Goal: Transaction & Acquisition: Purchase product/service

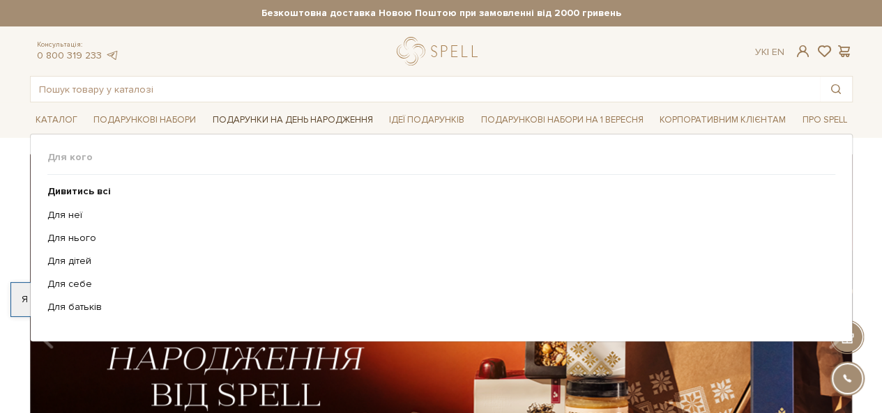
click at [332, 115] on link "Подарунки на День народження" at bounding box center [292, 120] width 171 height 22
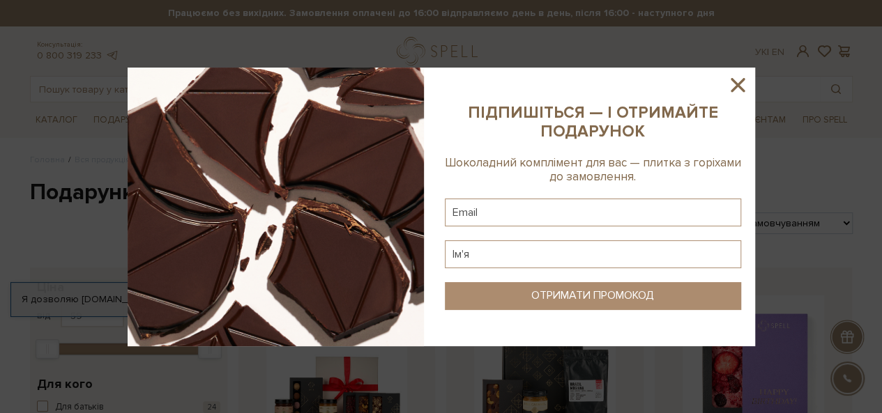
drag, startPoint x: 729, startPoint y: 85, endPoint x: 721, endPoint y: 82, distance: 8.8
click at [728, 84] on icon at bounding box center [738, 85] width 24 height 24
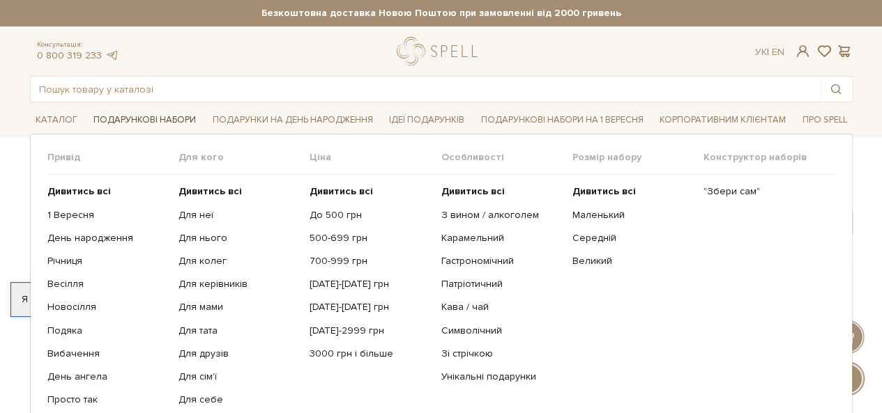
click at [137, 116] on link "Подарункові набори" at bounding box center [145, 120] width 114 height 22
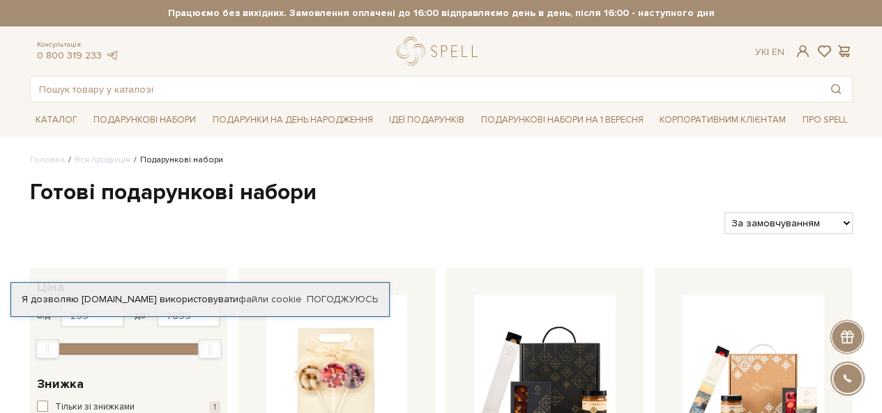
click at [753, 224] on select "За замовчуванням За Ціною (зростання) За Ціною (зменшення) Новинки За популярні…" at bounding box center [788, 224] width 128 height 22
select select "https://spellchocolate.com/our-productions/podarunkovi-box/?sort=p.price&order=…"
click at [724, 213] on select "За замовчуванням За Ціною (зростання) За Ціною (зменшення) Новинки За популярні…" at bounding box center [788, 224] width 128 height 22
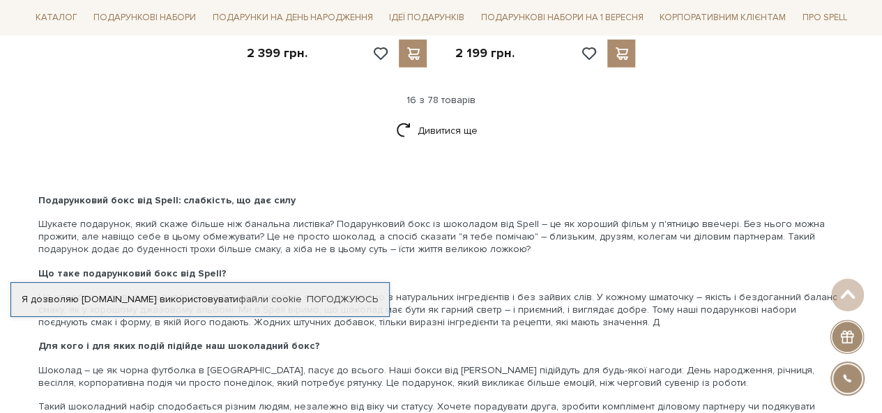
scroll to position [1952, 0]
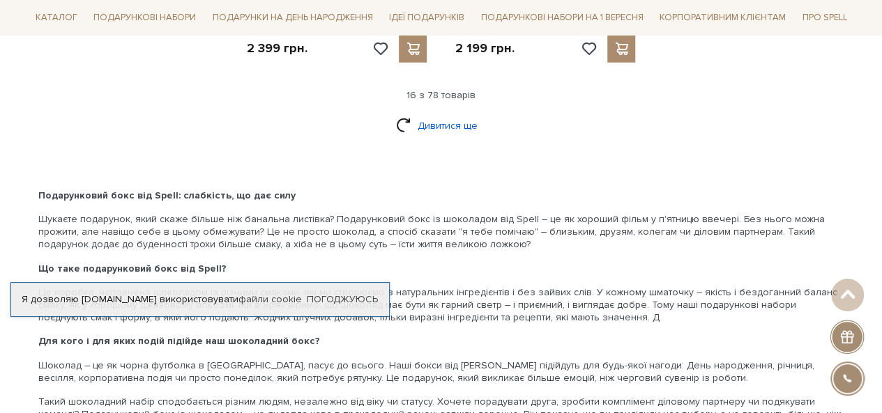
click at [430, 123] on link "Дивитися ще" at bounding box center [441, 126] width 91 height 24
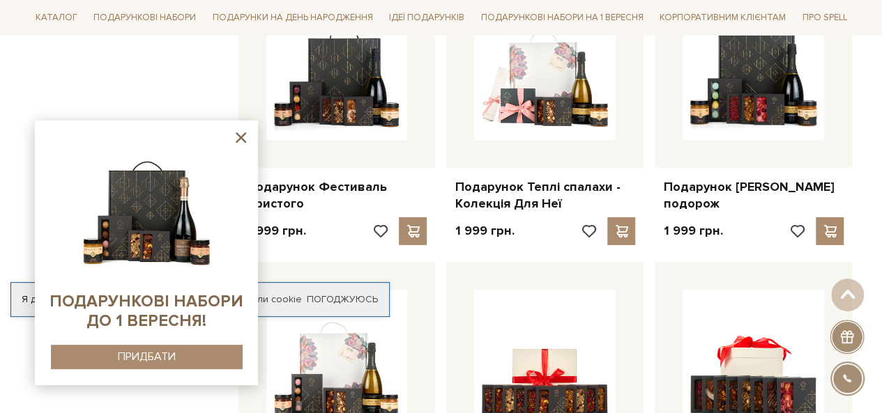
scroll to position [2091, 0]
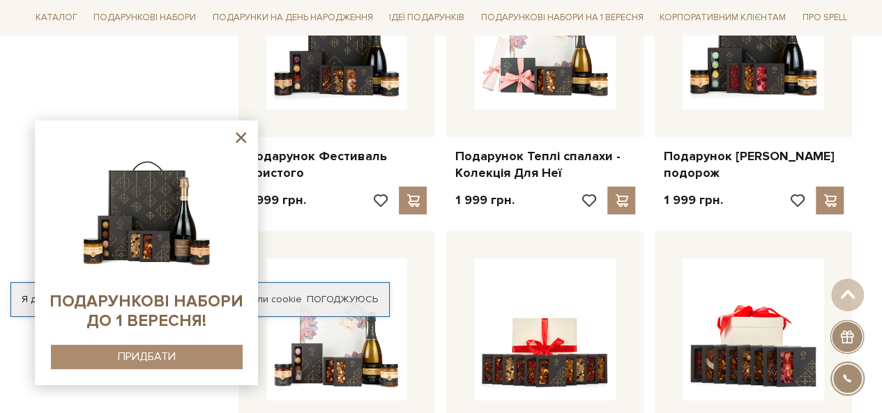
click at [241, 139] on icon at bounding box center [241, 137] width 10 height 10
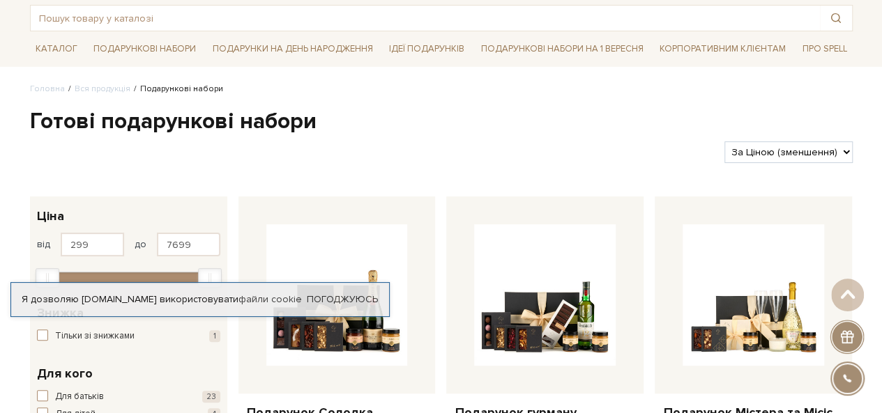
scroll to position [0, 0]
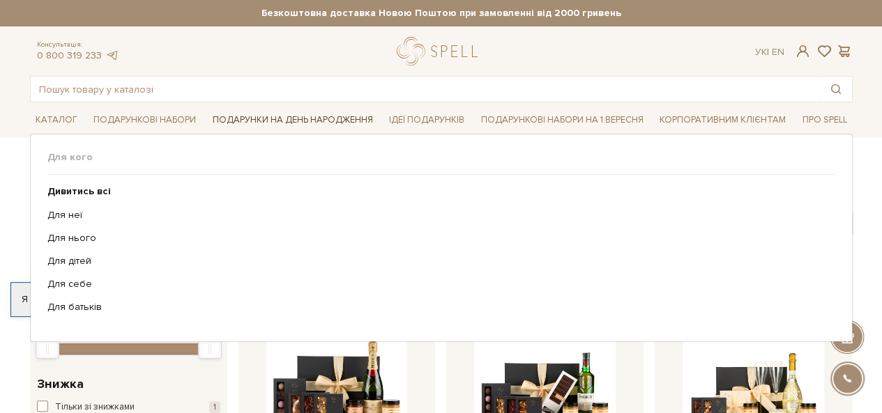
click at [222, 116] on link "Подарунки на День народження" at bounding box center [292, 120] width 171 height 22
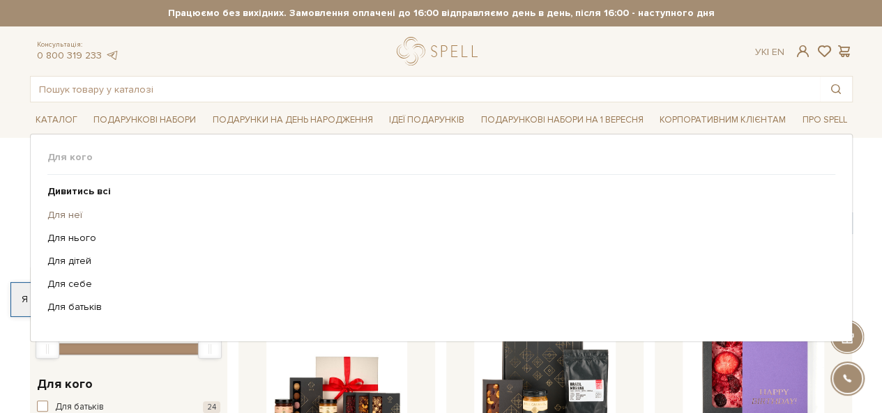
click at [71, 215] on link "Для неї" at bounding box center [435, 215] width 777 height 13
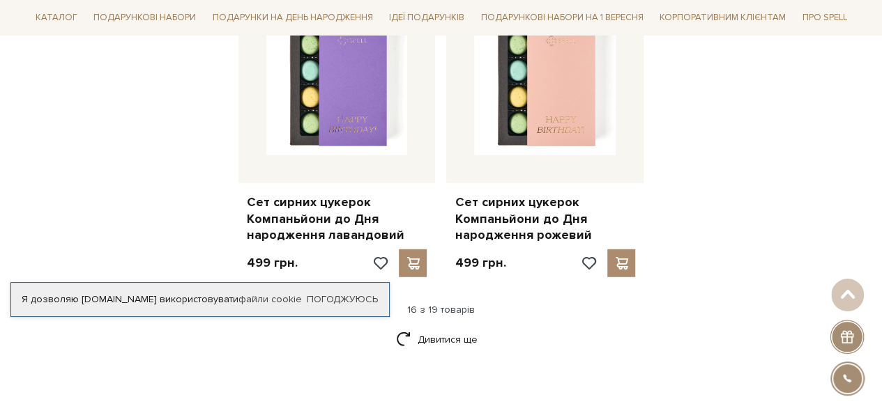
scroll to position [2022, 0]
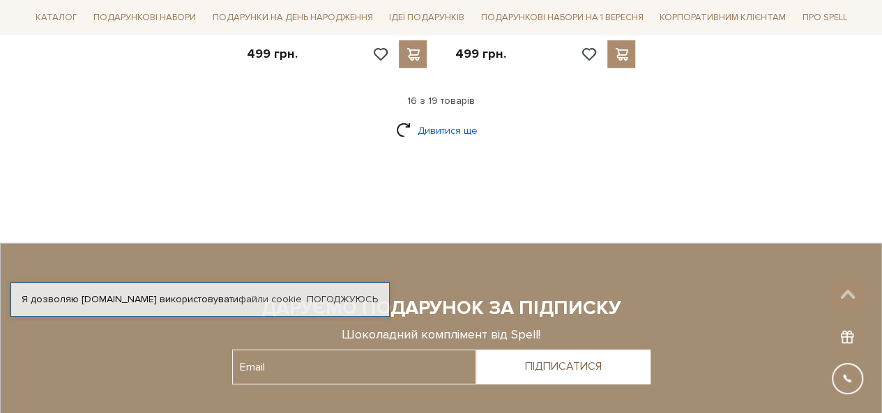
click at [432, 119] on link "Дивитися ще" at bounding box center [441, 131] width 91 height 24
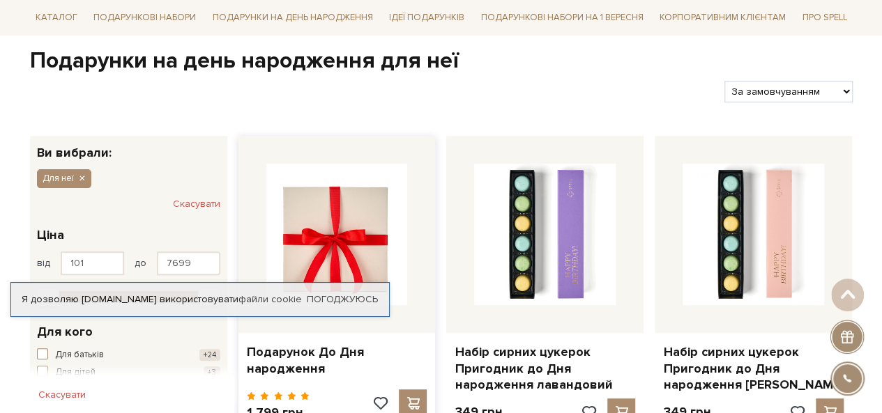
scroll to position [0, 0]
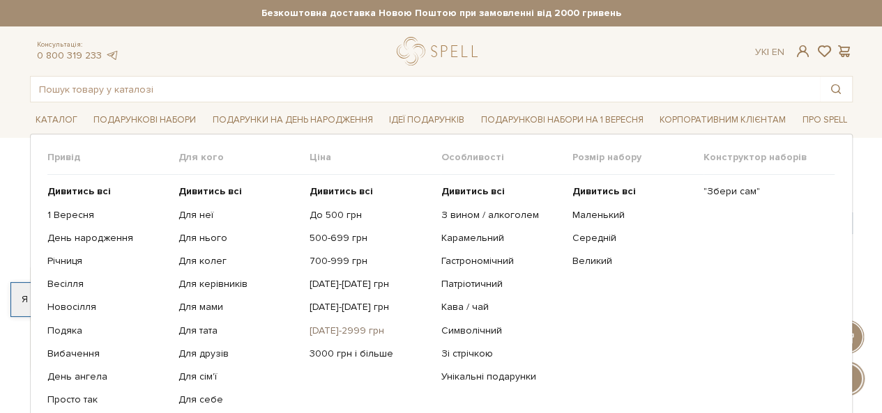
click at [325, 328] on link "[DATE]-2999 грн" at bounding box center [370, 331] width 121 height 13
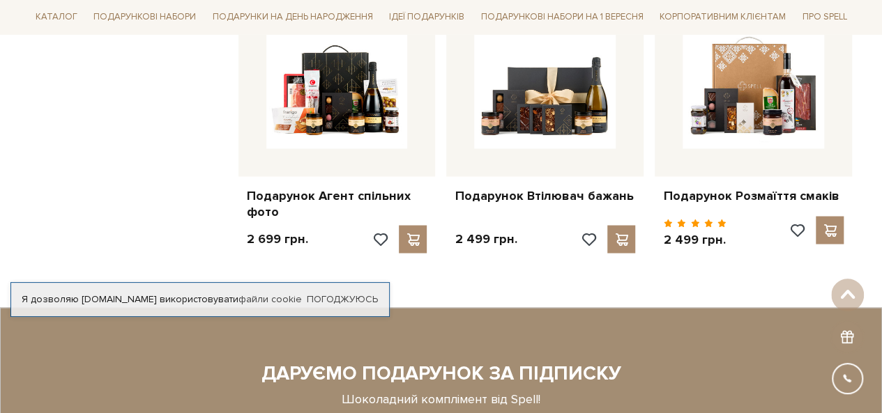
scroll to position [1185, 0]
